Goal: Task Accomplishment & Management: Use online tool/utility

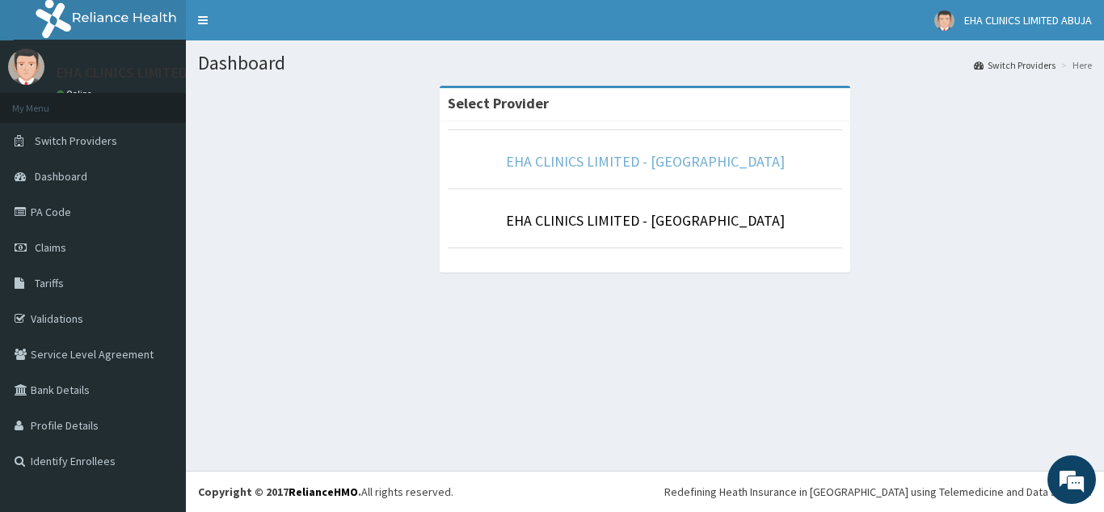
click at [683, 166] on link "EHA CLINICS LIMITED - [GEOGRAPHIC_DATA]" at bounding box center [645, 161] width 279 height 19
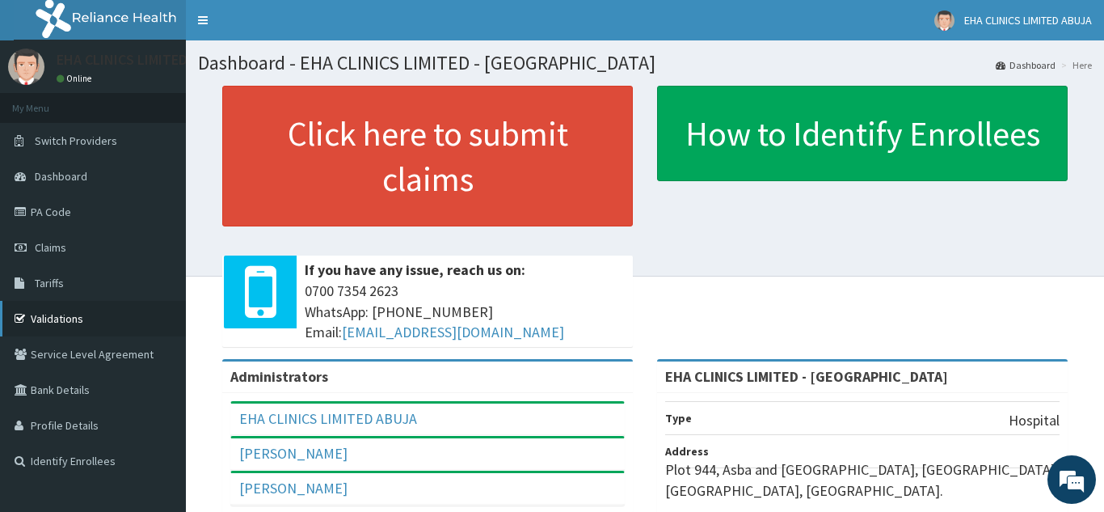
click at [69, 321] on link "Validations" at bounding box center [93, 319] width 186 height 36
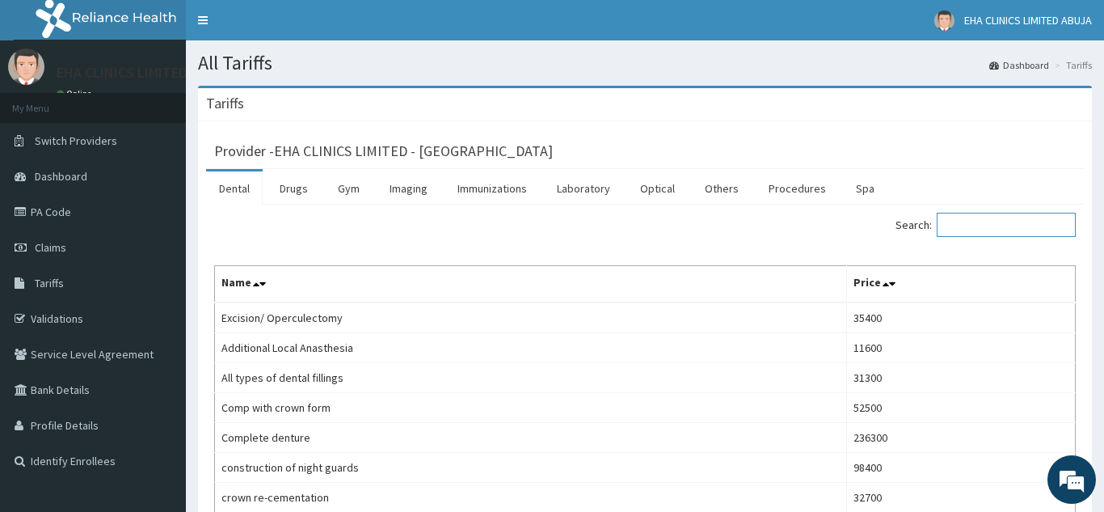
click at [978, 222] on input "Search:" at bounding box center [1006, 225] width 139 height 24
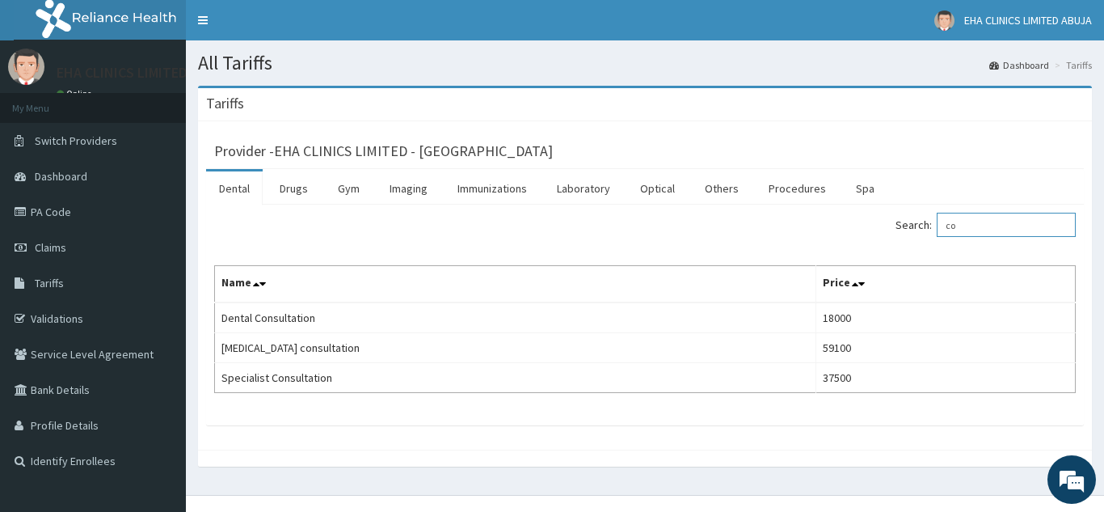
type input "c"
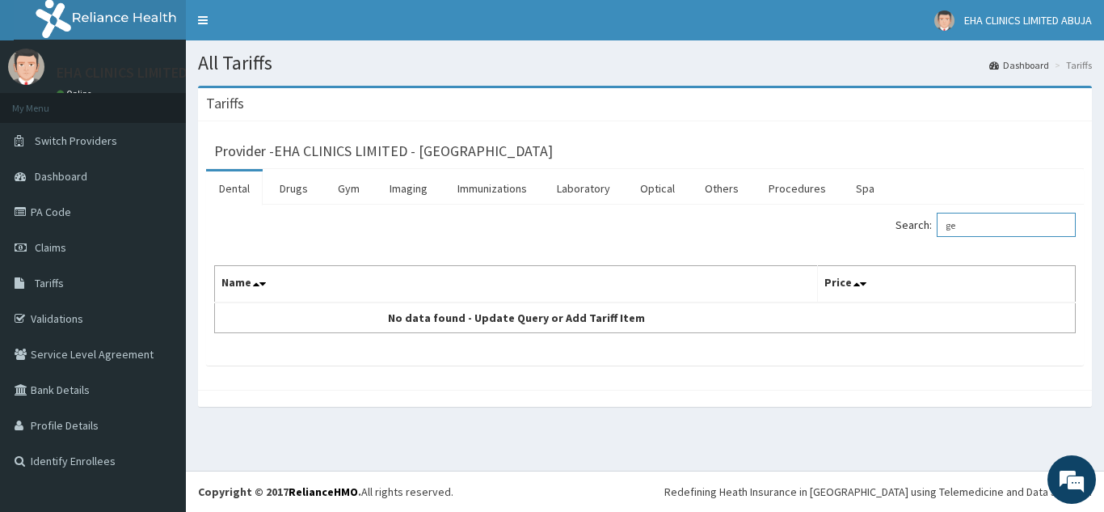
type input "g"
